Goal: Find specific page/section: Find specific page/section

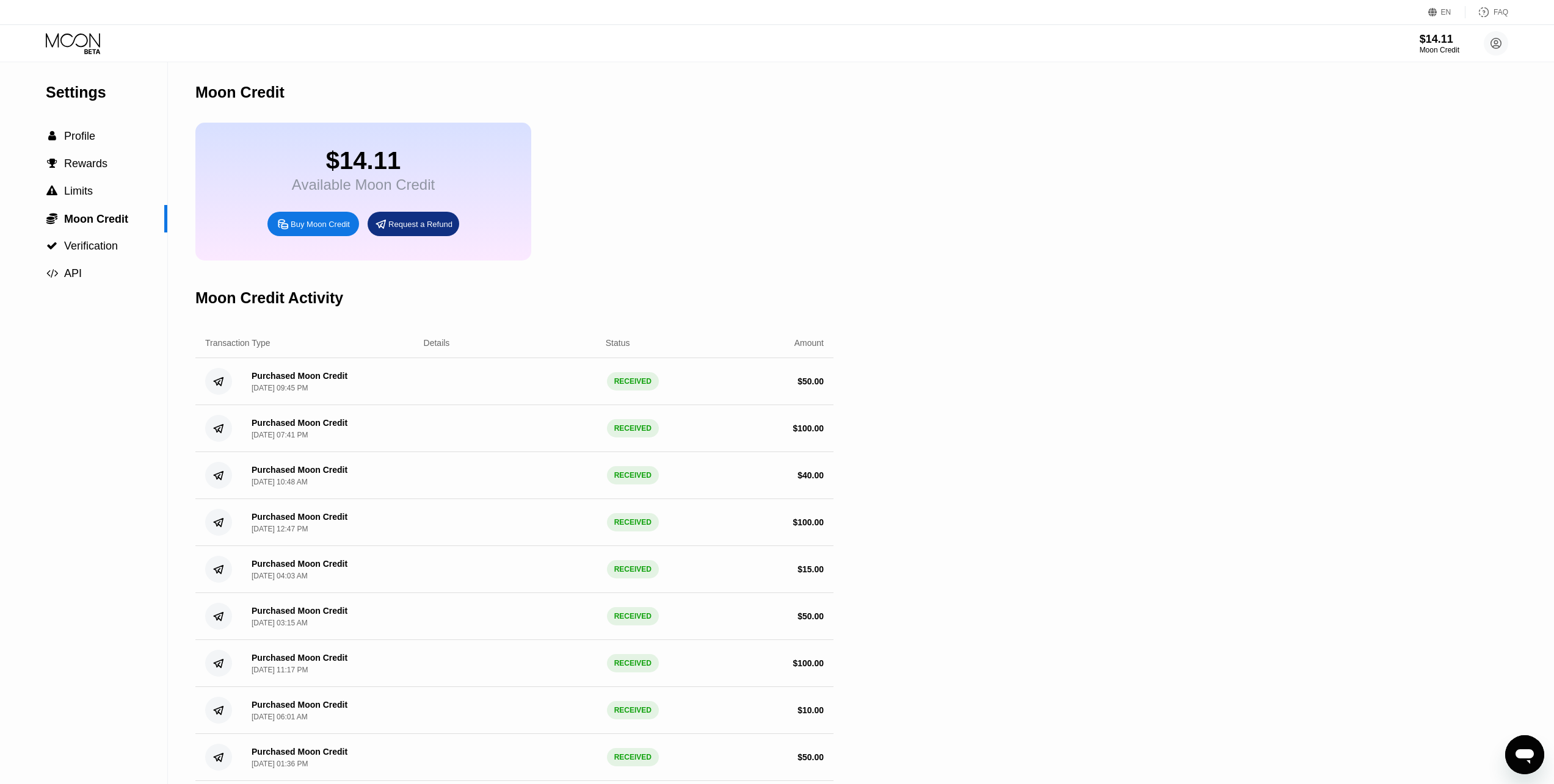
click at [74, 37] on icon at bounding box center [75, 44] width 57 height 22
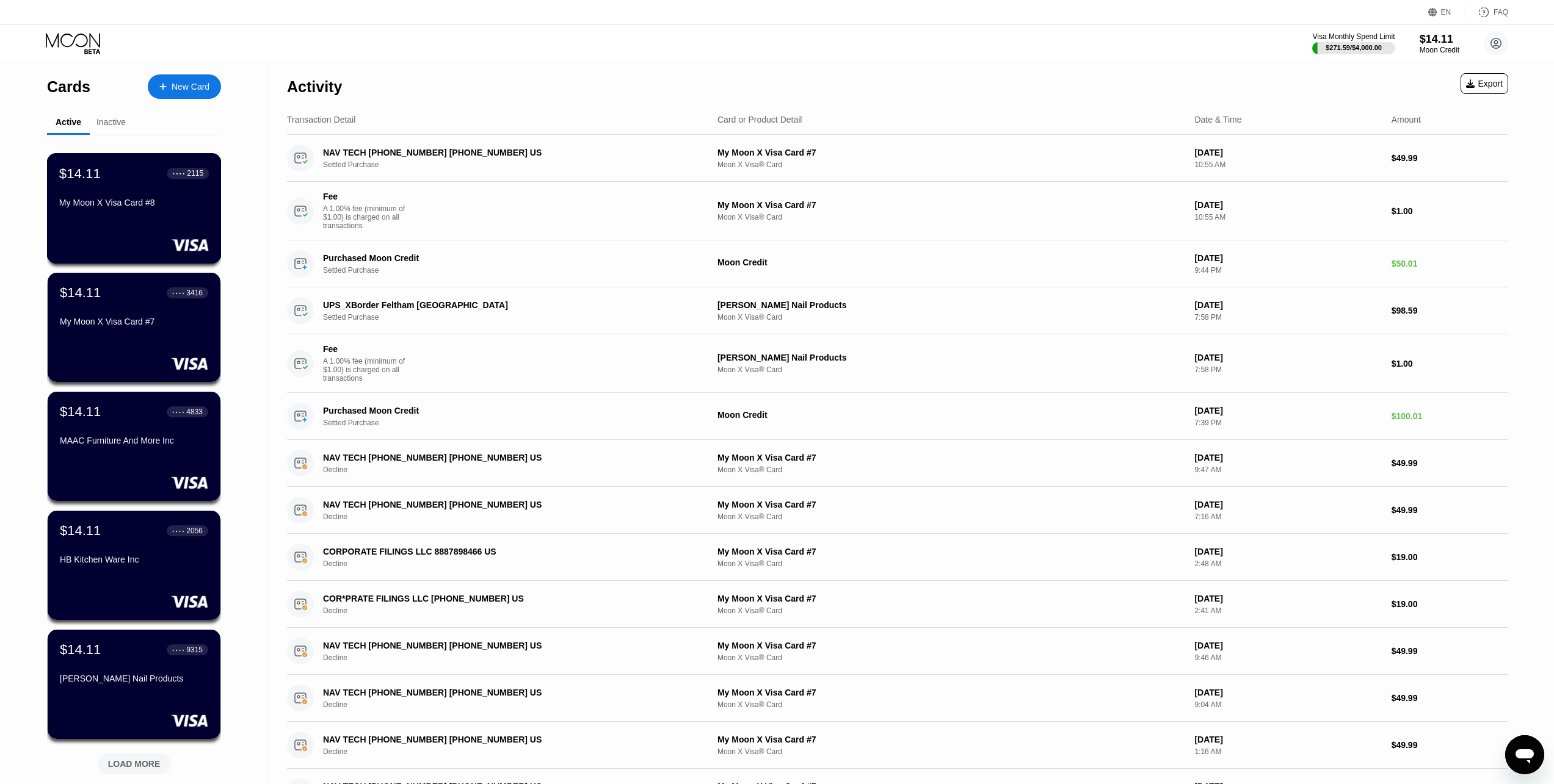
click at [163, 218] on div "$14.11 ● ● ● ● 2115 My Moon X Visa Card #8" at bounding box center [134, 208] width 175 height 110
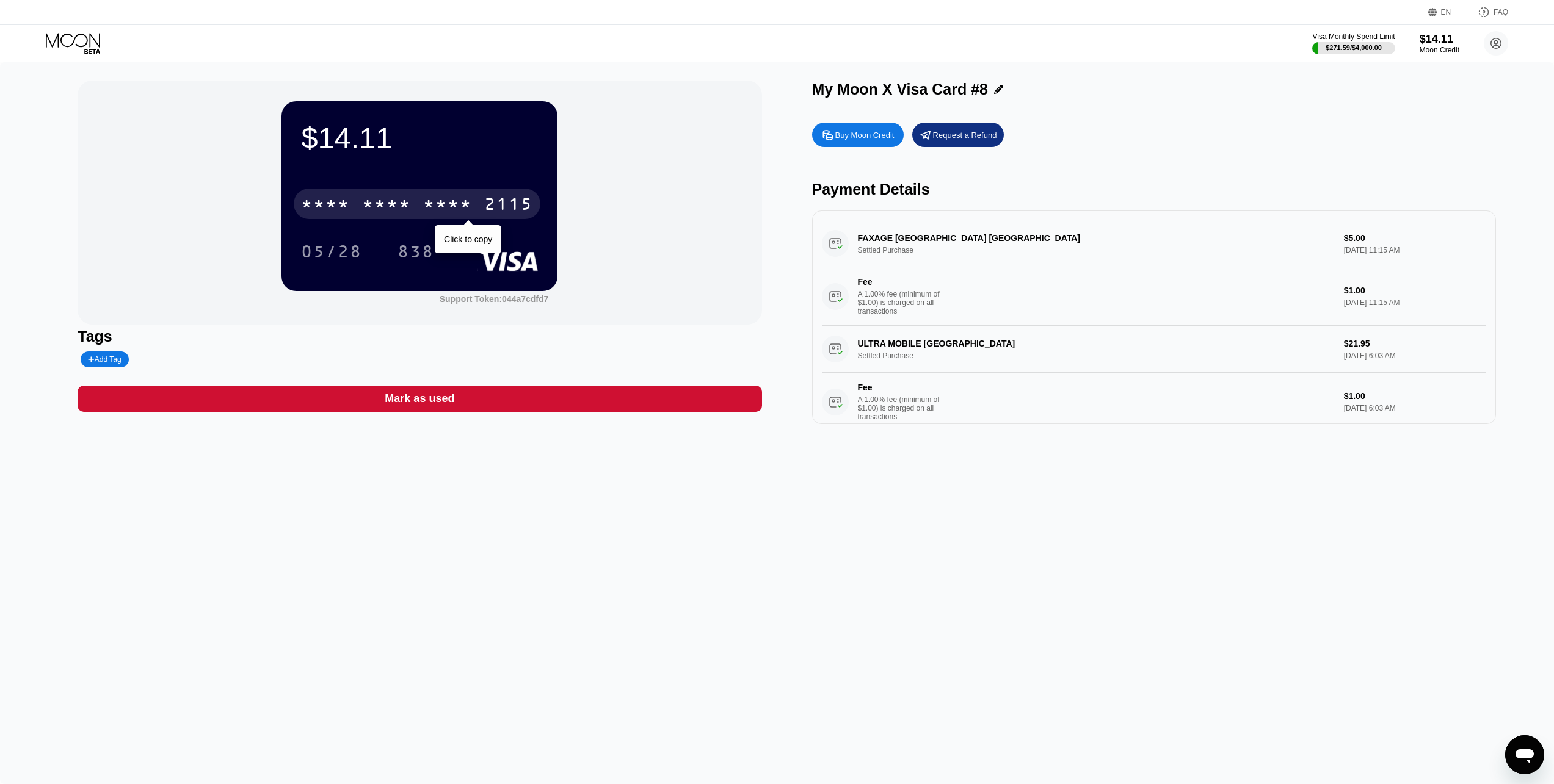
drag, startPoint x: 481, startPoint y: 215, endPoint x: 458, endPoint y: 742, distance: 527.5
click at [481, 215] on div "* * * * * * * * * * * * 2115" at bounding box center [417, 203] width 247 height 30
click at [437, 213] on div "* * * *" at bounding box center [447, 205] width 49 height 20
